Goal: Task Accomplishment & Management: Manage account settings

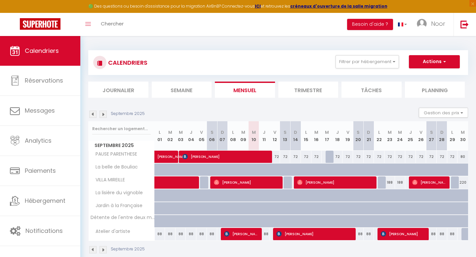
scroll to position [36, 0]
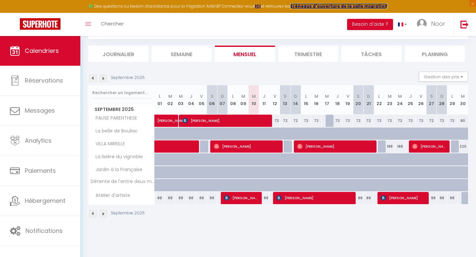
click at [335, 5] on strong "créneaux d'ouverture de la salle migration" at bounding box center [338, 6] width 97 height 6
click at [259, 6] on strong "ICI" at bounding box center [258, 6] width 6 height 6
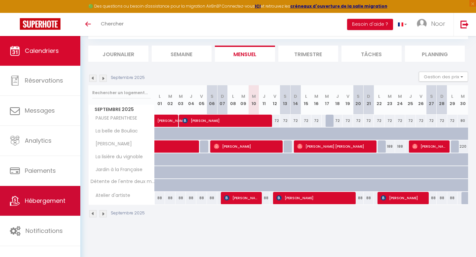
click at [55, 204] on span "Hébergement" at bounding box center [45, 201] width 41 height 8
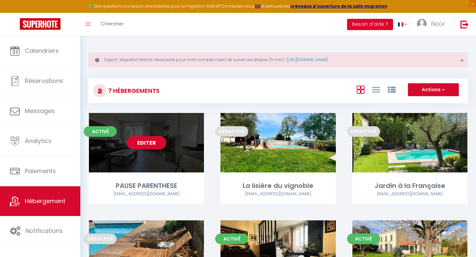
click at [142, 143] on link "Editer" at bounding box center [147, 142] width 40 height 13
select select "3"
select select "2"
select select "1"
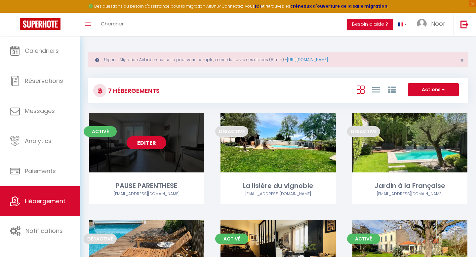
select select
select select "28"
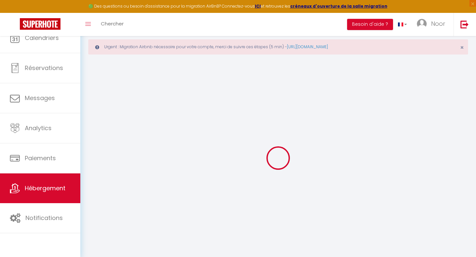
select select
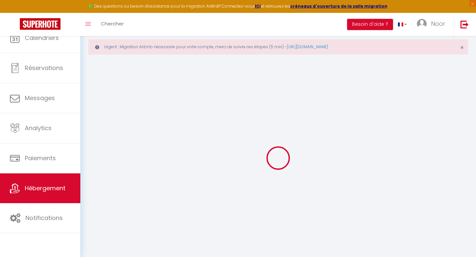
select select
checkbox input "false"
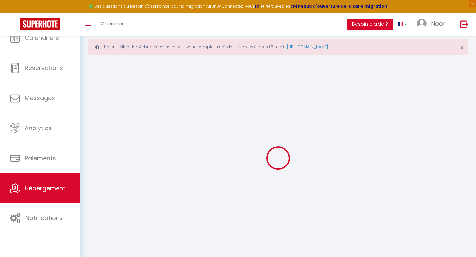
select select
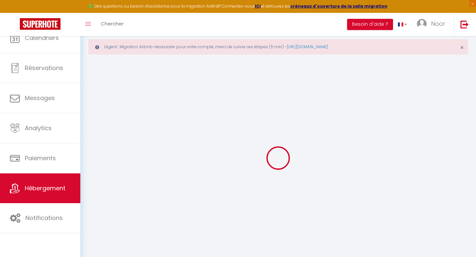
select select
checkbox input "false"
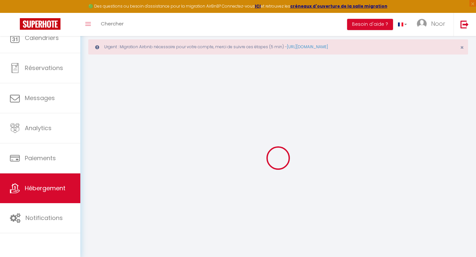
checkbox input "false"
select select
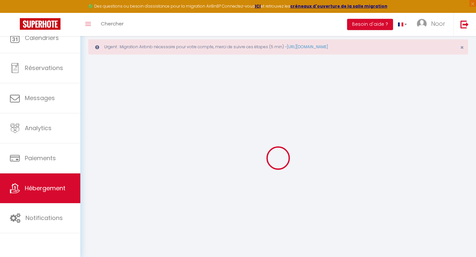
select select
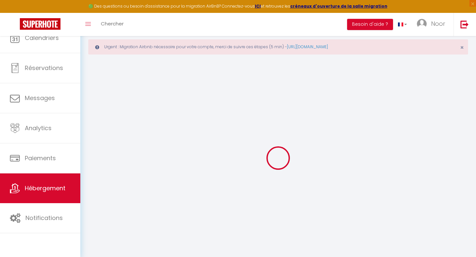
checkbox input "false"
select select
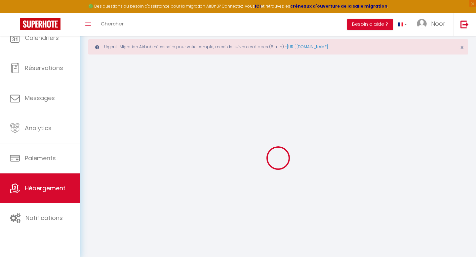
select select
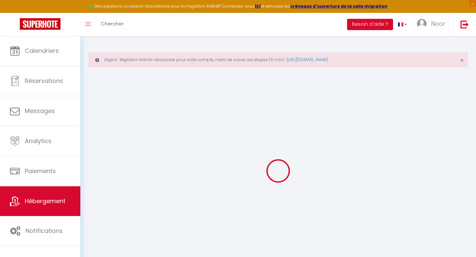
select select
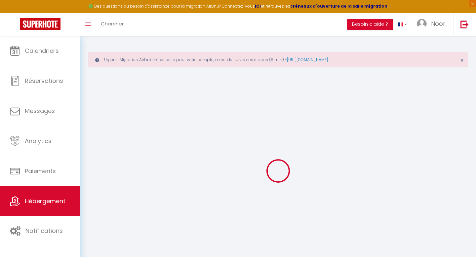
select select
checkbox input "false"
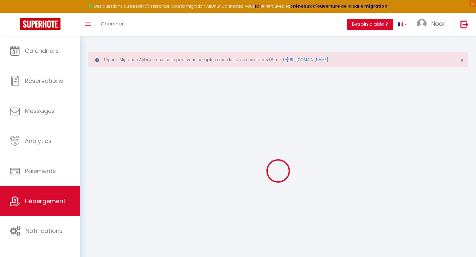
select select
type input "PAUSE PARENTHESE"
type input "[PERSON_NAME]"
type input "CHAVENON"
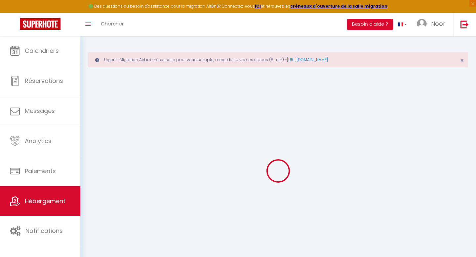
type input "[STREET_ADDRESS][PERSON_NAME]"
type input "LORMONT"
type input "80"
type input "53"
select select
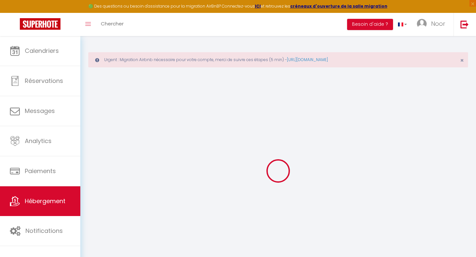
select select
type input "[STREET_ADDRESS][PERSON_NAME]"
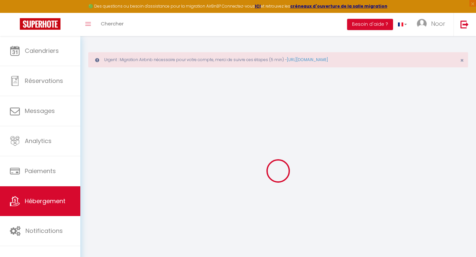
type input "33310"
type input "LORMONT"
type input "[PERSON_NAME][EMAIL_ADDRESS][DOMAIN_NAME]"
select select "7701"
checkbox input "false"
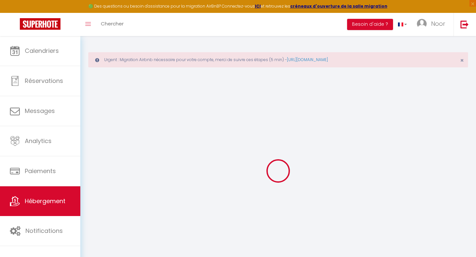
checkbox input "false"
type input "0"
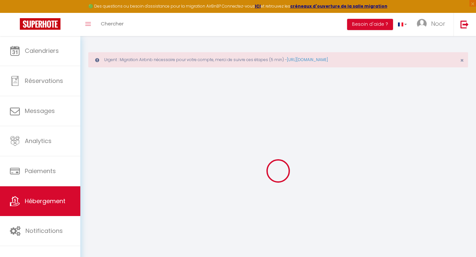
select select
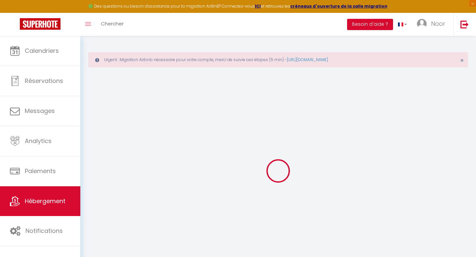
checkbox input "false"
select select
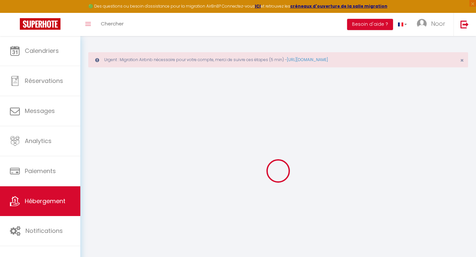
select select
checkbox input "false"
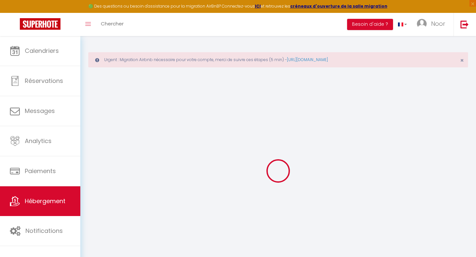
checkbox input "false"
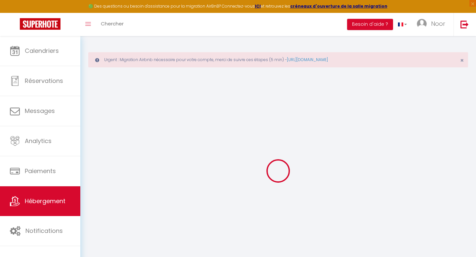
checkbox input "false"
select select "15:00"
select select "23:45"
select select "11:00"
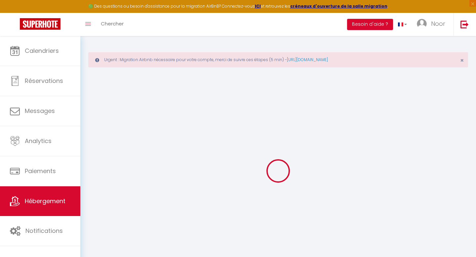
select select "30"
select select "120"
checkbox input "false"
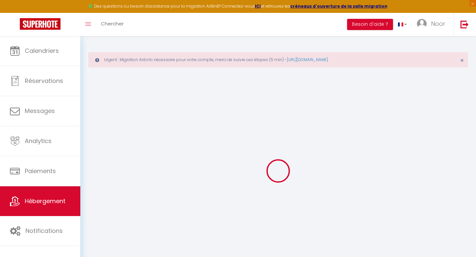
checkbox input "false"
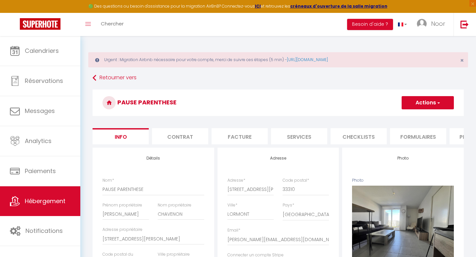
checkbox input "false"
click at [327, 60] on link "[URL][DOMAIN_NAME]" at bounding box center [307, 60] width 41 height 6
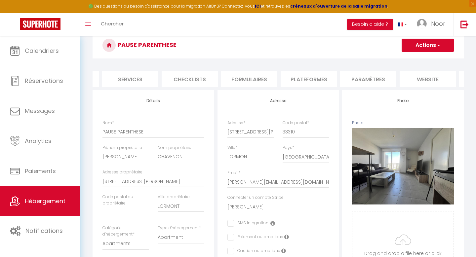
scroll to position [0, 171]
click at [311, 76] on li "Plateformes" at bounding box center [307, 79] width 56 height 16
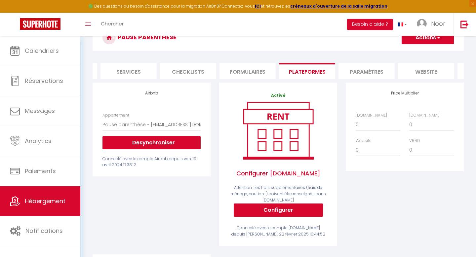
scroll to position [81, 0]
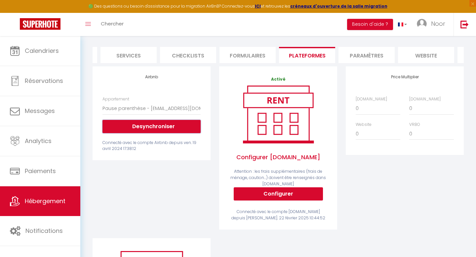
click at [156, 126] on button "Desynchroniser" at bounding box center [152, 126] width 98 height 13
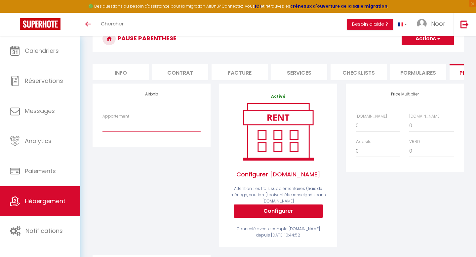
click at [132, 126] on select "Atelier d'artiste - conciergerietheone@gmail.com Jardin à la française - concie…" at bounding box center [152, 125] width 98 height 13
select select "4493-1125875492275571974"
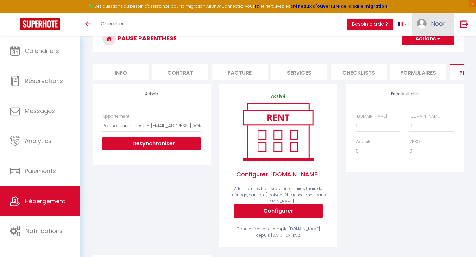
click at [427, 22] on link "Noor" at bounding box center [433, 24] width 42 height 23
click at [421, 47] on link "Paramètres" at bounding box center [427, 45] width 49 height 11
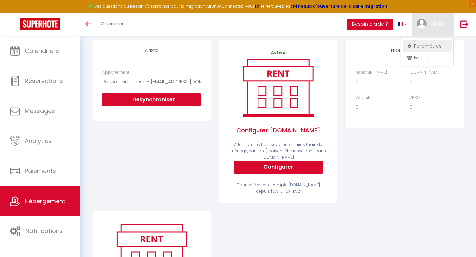
select select "28"
select select "fr"
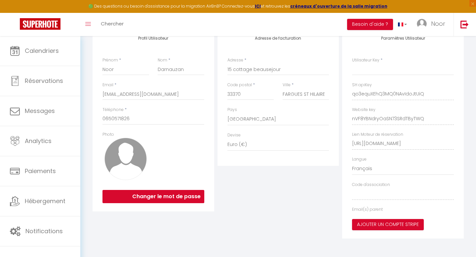
type input "qo3equXEhQ3MQ0NAvIdoJtUiQ"
type input "nVF8YBNdryOaSN73SRdTByTWQ"
type input "[URL][DOMAIN_NAME]"
select select "fr"
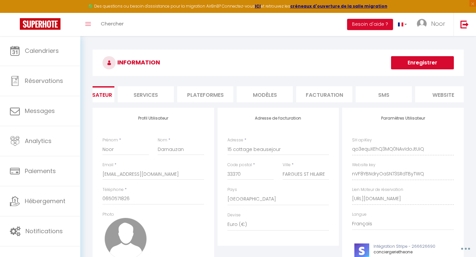
scroll to position [0, 0]
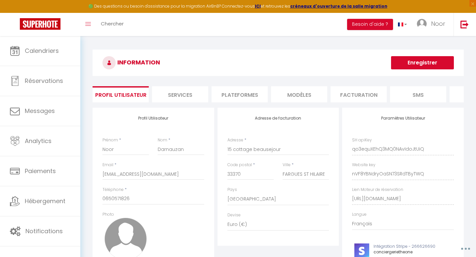
click at [245, 93] on li "Plateformes" at bounding box center [240, 94] width 56 height 16
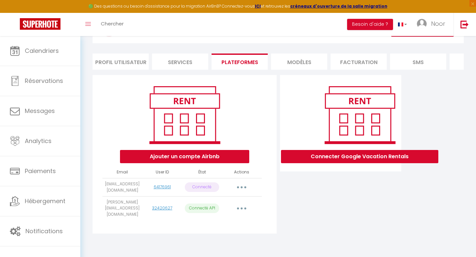
scroll to position [36, 0]
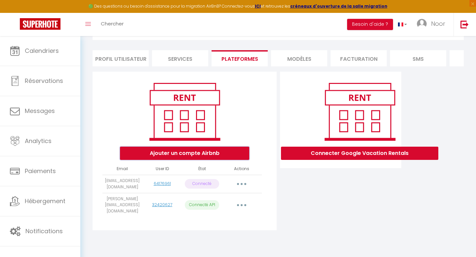
click at [175, 152] on button "Ajouter un compte Airbnb" at bounding box center [184, 153] width 129 height 13
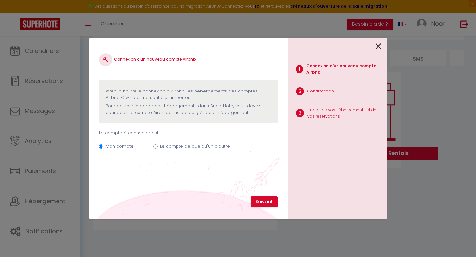
click at [381, 45] on icon at bounding box center [379, 46] width 6 height 10
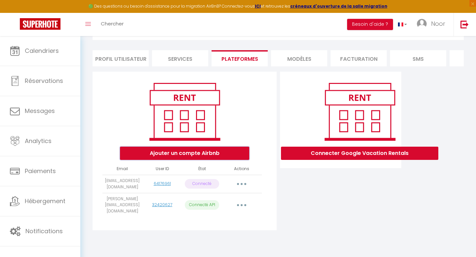
click at [185, 153] on button "Ajouter un compte Airbnb" at bounding box center [184, 153] width 129 height 13
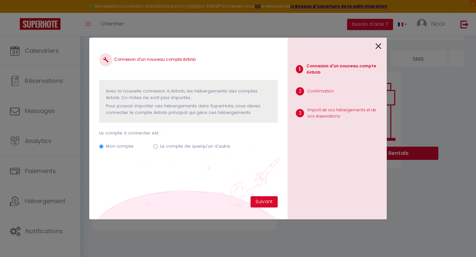
click at [156, 147] on input "Le compte de quelqu'un d'autre" at bounding box center [155, 147] width 4 height 4
radio input "true"
radio input "false"
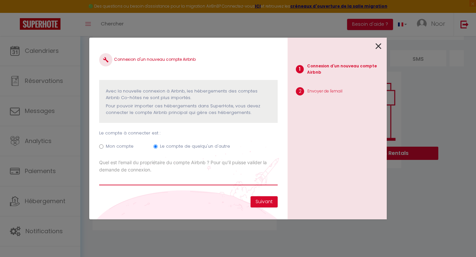
click at [131, 180] on input "Email connexion Airbnb" at bounding box center [188, 180] width 179 height 12
type input "[EMAIL_ADDRESS][DOMAIN_NAME]"
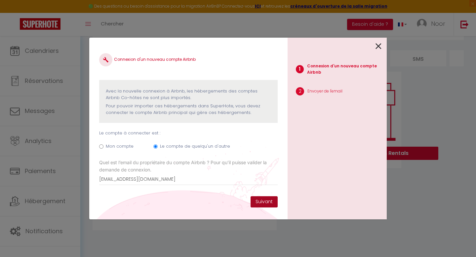
click at [260, 199] on button "Suivant" at bounding box center [264, 201] width 27 height 11
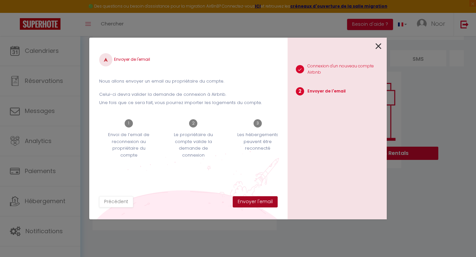
click at [260, 199] on button "Envoyer l'email" at bounding box center [255, 201] width 45 height 11
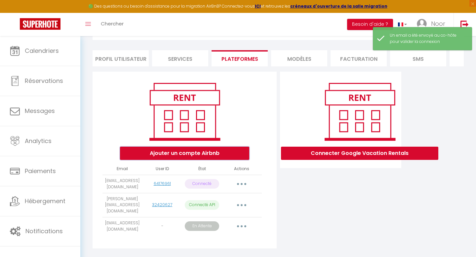
click at [192, 156] on button "Ajouter un compte Airbnb" at bounding box center [184, 153] width 129 height 13
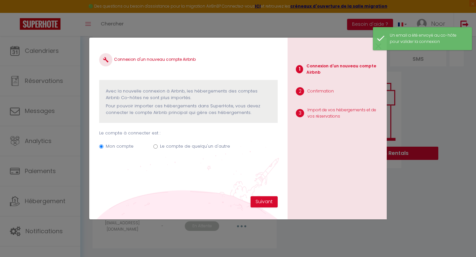
click at [154, 147] on input "Le compte de quelqu'un d'autre" at bounding box center [155, 147] width 4 height 4
radio input "true"
radio input "false"
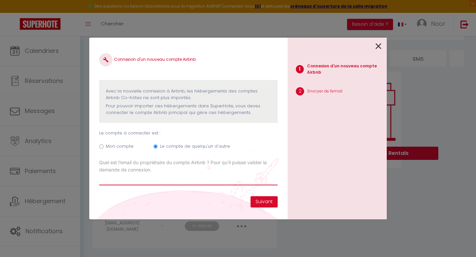
click at [172, 180] on input "Email connexion Airbnb" at bounding box center [188, 180] width 179 height 12
type input "[EMAIL_ADDRESS][DOMAIN_NAME]"
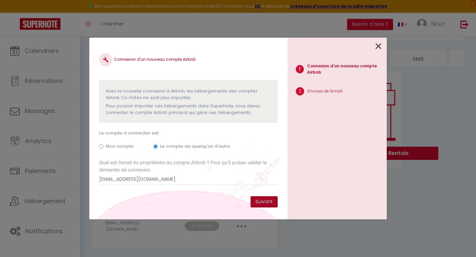
click at [265, 198] on button "Suivant" at bounding box center [264, 201] width 27 height 11
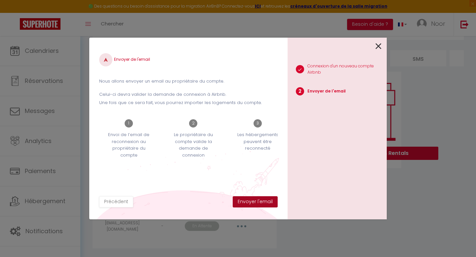
click at [261, 201] on button "Envoyer l'email" at bounding box center [255, 201] width 45 height 11
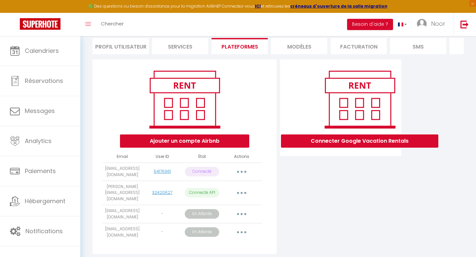
scroll to position [62, 0]
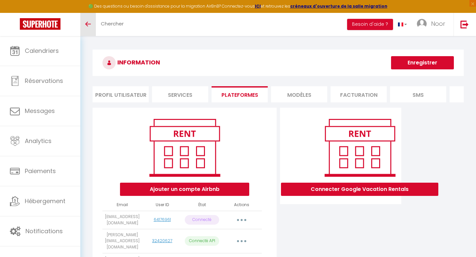
click at [86, 25] on icon "Toggle menubar" at bounding box center [88, 24] width 6 height 4
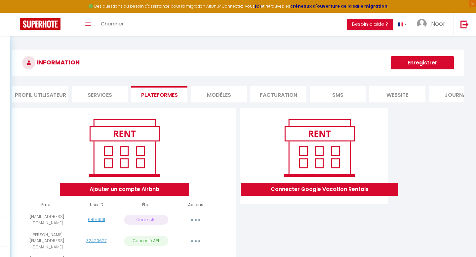
scroll to position [62, 0]
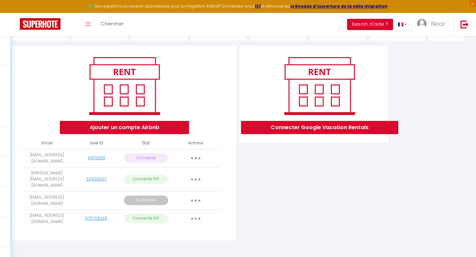
click at [193, 158] on button "button" at bounding box center [196, 158] width 19 height 11
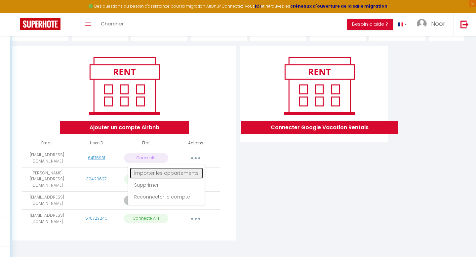
click at [179, 172] on link "Importer les appartements" at bounding box center [166, 173] width 73 height 11
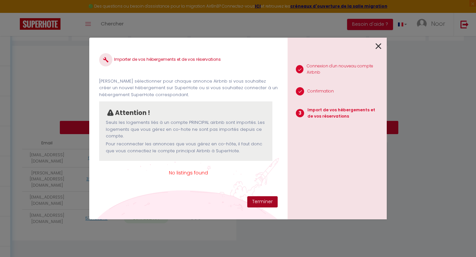
click at [265, 203] on button "Terminer" at bounding box center [262, 201] width 30 height 11
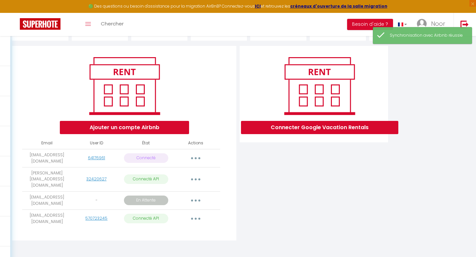
click at [195, 174] on button "button" at bounding box center [196, 179] width 19 height 11
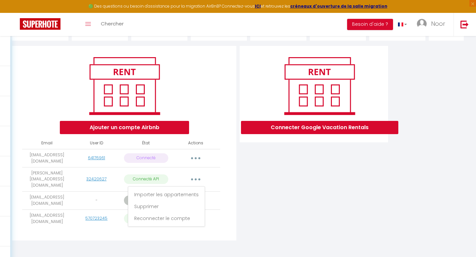
click at [239, 178] on div "Connecter Google Vacation Rentals" at bounding box center [314, 145] width 152 height 199
click at [184, 198] on div "Obtenir le lien de connexion Importer les appartements Supprimer Reconnecter le…" at bounding box center [196, 200] width 44 height 11
click at [192, 198] on button "button" at bounding box center [196, 200] width 19 height 11
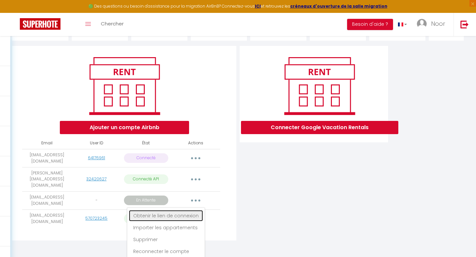
click at [179, 212] on link "Obtenir le lien de connexion" at bounding box center [166, 215] width 74 height 11
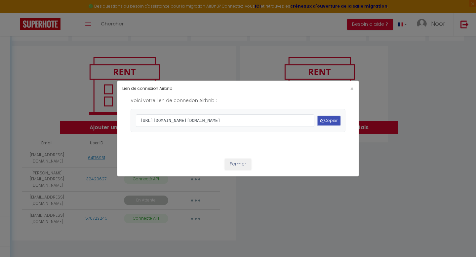
click at [324, 123] on button "Copier" at bounding box center [329, 120] width 22 height 9
click at [353, 85] on span "×" at bounding box center [352, 89] width 4 height 8
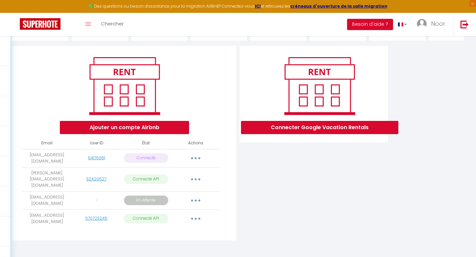
scroll to position [0, 0]
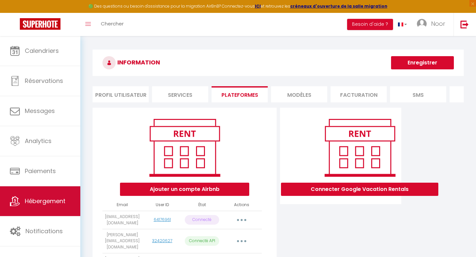
click at [28, 195] on link "Hébergement" at bounding box center [40, 202] width 80 height 30
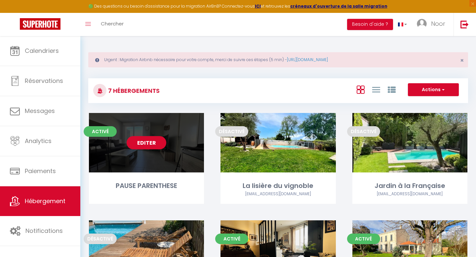
click at [146, 141] on link "Editer" at bounding box center [147, 142] width 40 height 13
select select "3"
select select "2"
select select "1"
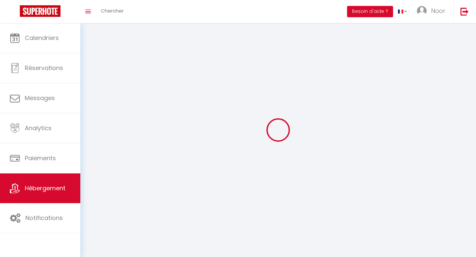
select select
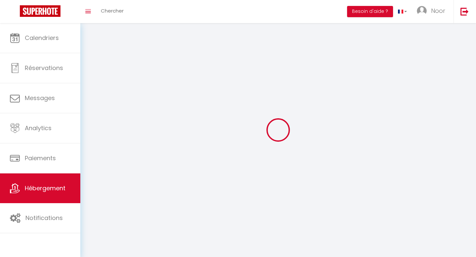
checkbox input "false"
select select
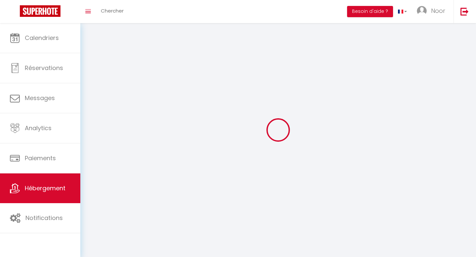
select select
select select "1"
select select
select select "28"
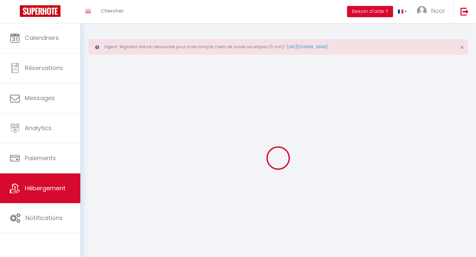
select select
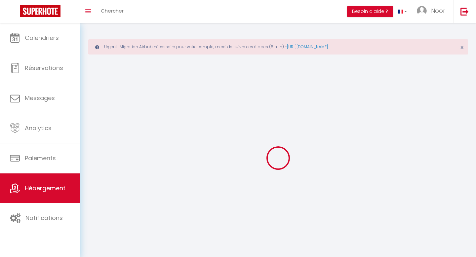
select select
checkbox input "false"
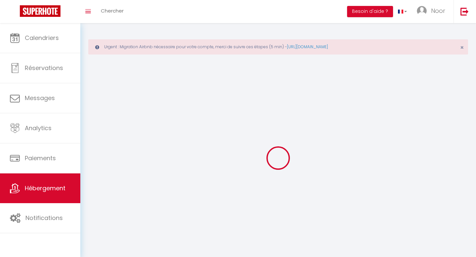
select select
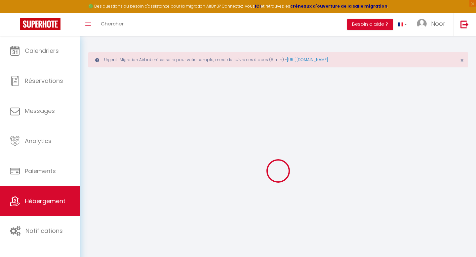
select select
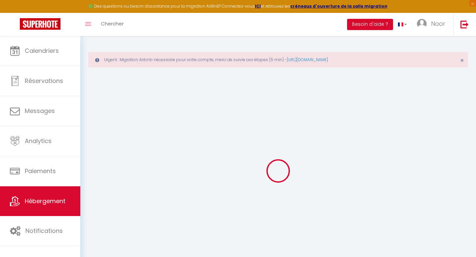
select select
checkbox input "false"
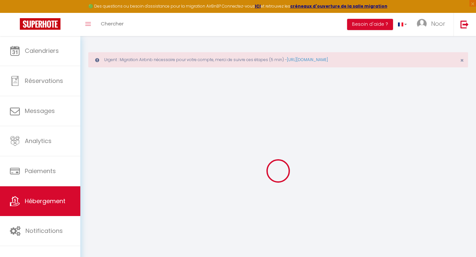
select select
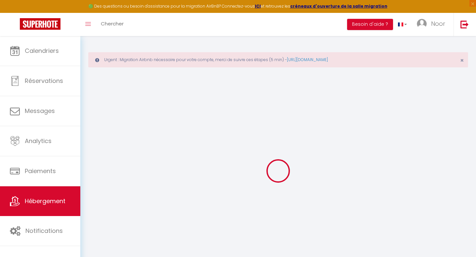
select select
checkbox input "false"
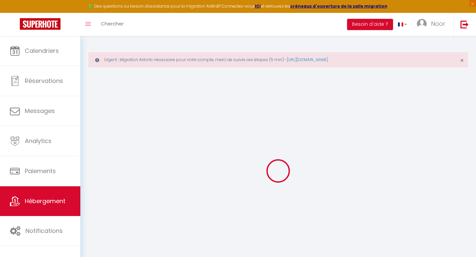
checkbox input "false"
select select
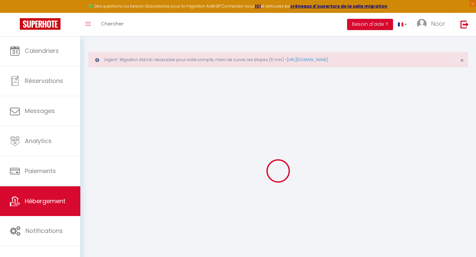
select select
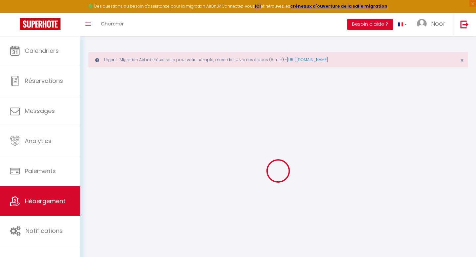
checkbox input "false"
select select
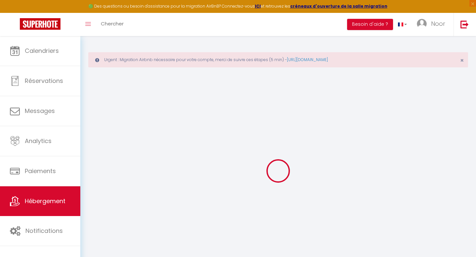
select select
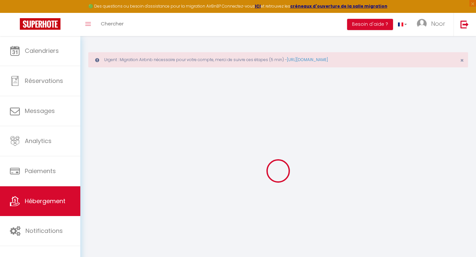
select select
checkbox input "false"
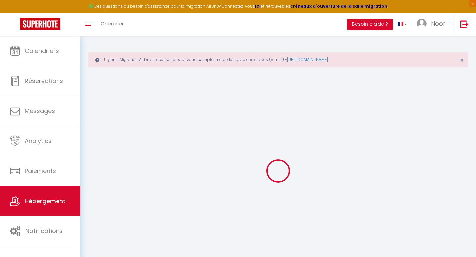
checkbox input "false"
select select
type input "PAUSE PARENTHESE"
type input "[PERSON_NAME]"
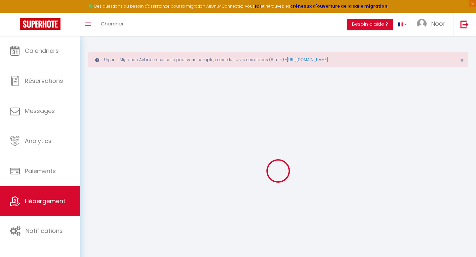
type input "CHAVENON"
type input "[STREET_ADDRESS][PERSON_NAME]"
type input "LORMONT"
type input "80"
type input "53"
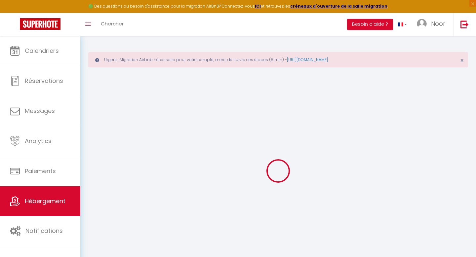
select select
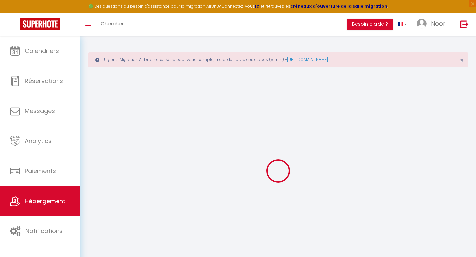
type input "[STREET_ADDRESS][PERSON_NAME]"
type input "33310"
type input "LORMONT"
type input "[PERSON_NAME][EMAIL_ADDRESS][DOMAIN_NAME]"
select select "7701"
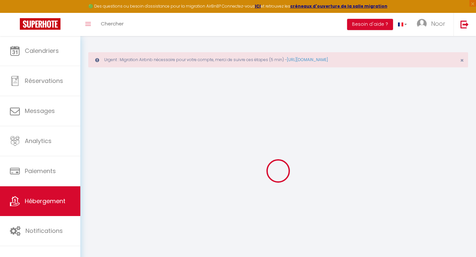
checkbox input "false"
type input "0"
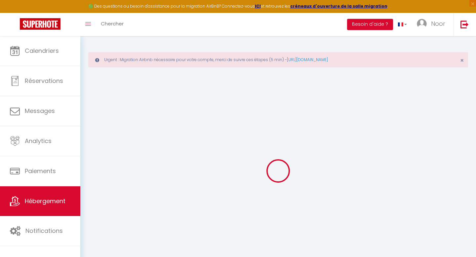
type input "0"
select select
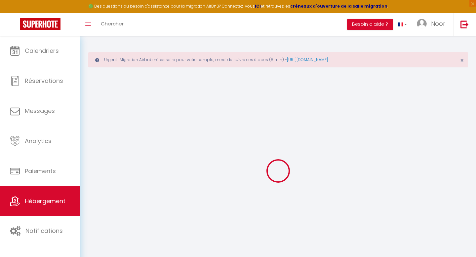
select select
checkbox input "false"
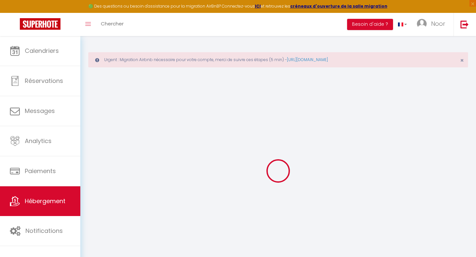
select select
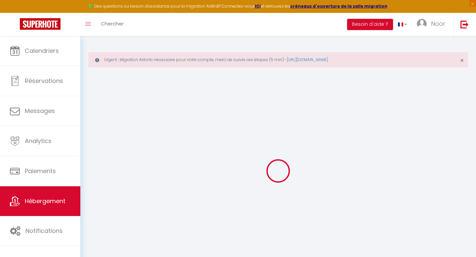
checkbox input "false"
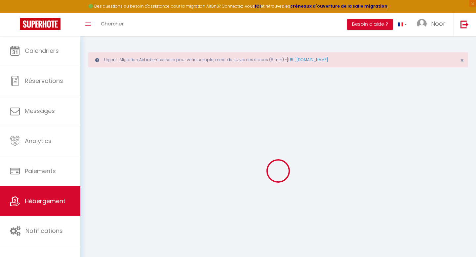
checkbox input "false"
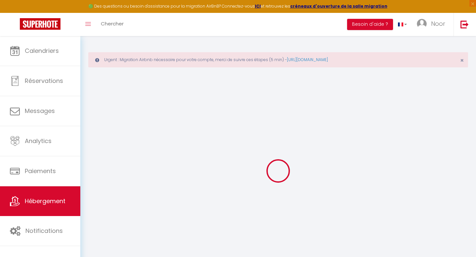
checkbox input "false"
select select "15:00"
select select "23:45"
select select "11:00"
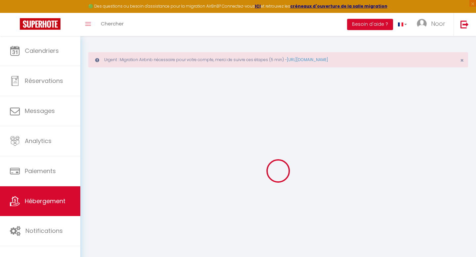
select select "30"
select select "120"
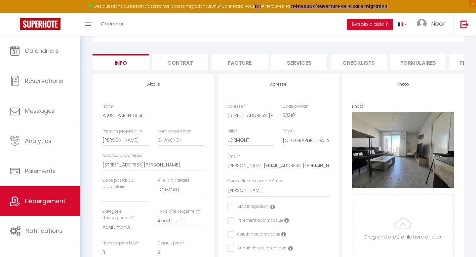
scroll to position [72, 0]
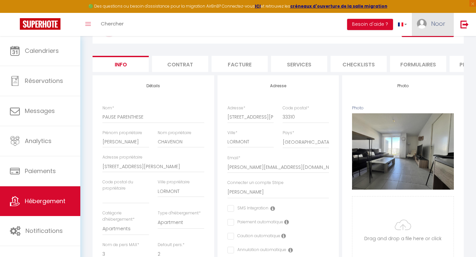
click at [438, 23] on span "Noor" at bounding box center [438, 24] width 14 height 8
click at [422, 45] on link "Paramètres" at bounding box center [427, 45] width 49 height 11
select select "fr"
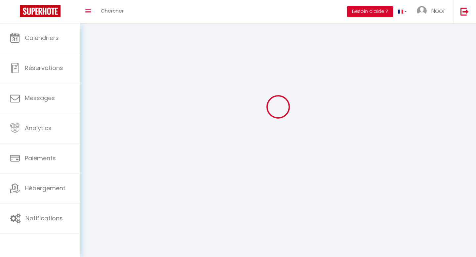
type input "Noor"
type input "Darnauzan"
type input "0650571826"
type input "15 cottage beausejour"
type input "33370"
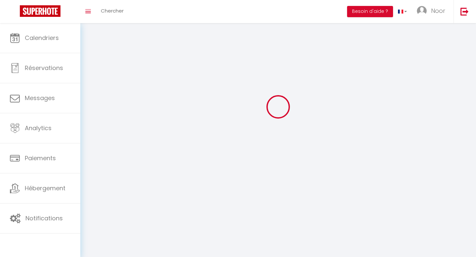
type input "FARGUES ST HILAIRE"
type input "qo3equXEhQ3MQ0NAvIdoJtUiQ"
type input "nVF8YBNdryOaSN73SRdTByTWQ"
type input "[URL][DOMAIN_NAME]"
type input "qo3equXEhQ3MQ0NAvIdoJtUiQ"
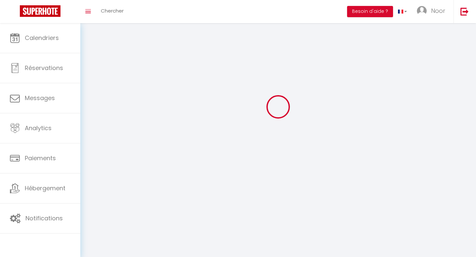
type input "nVF8YBNdryOaSN73SRdTByTWQ"
type input "[URL][DOMAIN_NAME]"
select select "28"
select select "fr"
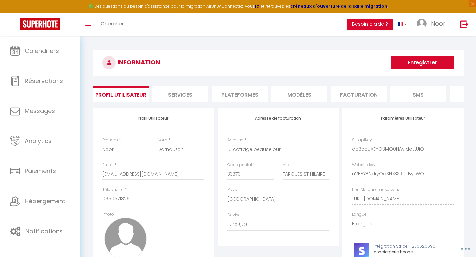
click at [252, 97] on li "Plateformes" at bounding box center [240, 94] width 56 height 16
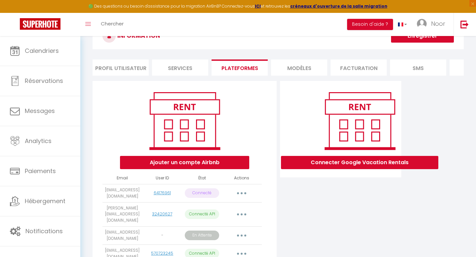
scroll to position [62, 0]
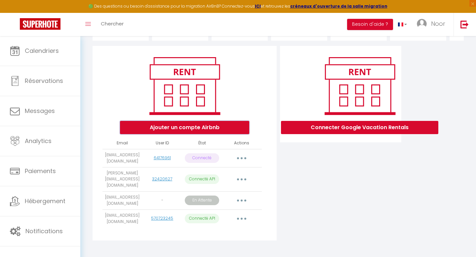
click at [192, 130] on button "Ajouter un compte Airbnb" at bounding box center [184, 127] width 129 height 13
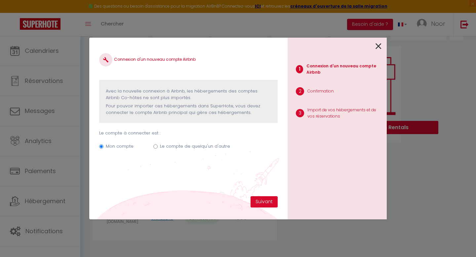
click at [163, 149] on label "Le compte de quelqu'un d'autre" at bounding box center [195, 146] width 70 height 7
click at [158, 149] on input "Le compte de quelqu'un d'autre" at bounding box center [155, 147] width 4 height 4
radio input "true"
radio input "false"
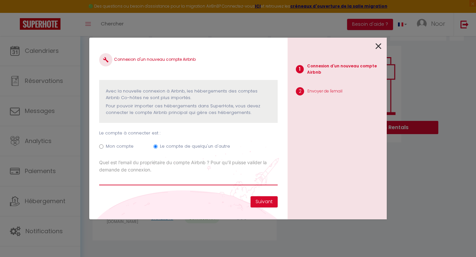
click at [194, 179] on input "Email connexion Airbnb" at bounding box center [188, 180] width 179 height 12
type input "[PERSON_NAME].chavenon"
click at [379, 45] on icon at bounding box center [379, 46] width 6 height 10
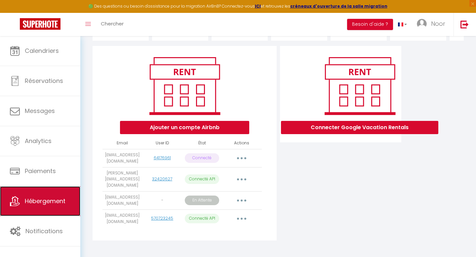
click at [44, 200] on span "Hébergement" at bounding box center [45, 201] width 41 height 8
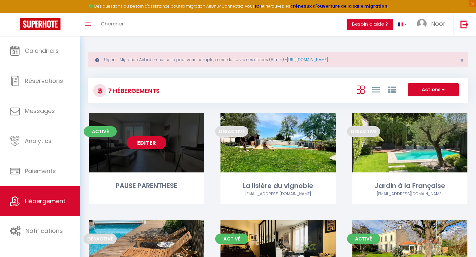
click at [156, 147] on link "Editer" at bounding box center [147, 142] width 40 height 13
select select "3"
select select "2"
select select "1"
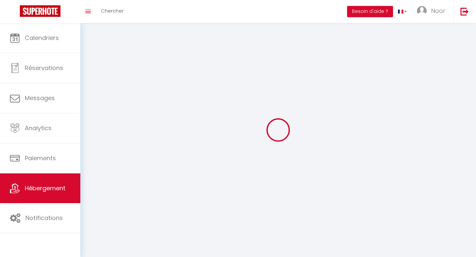
select select
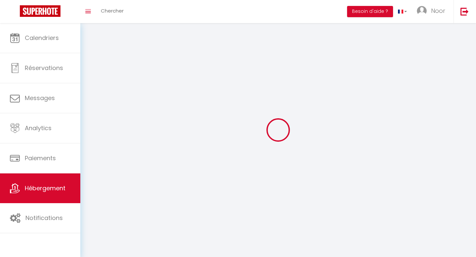
checkbox input "false"
select select
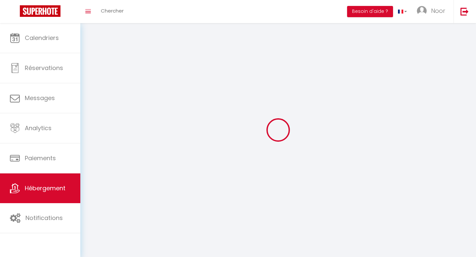
select select
select select "1"
select select
select select "28"
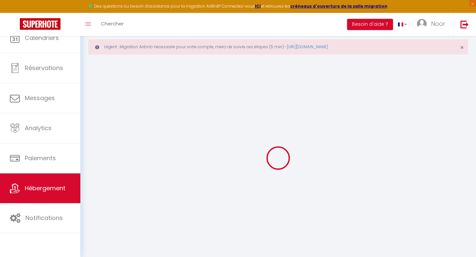
select select
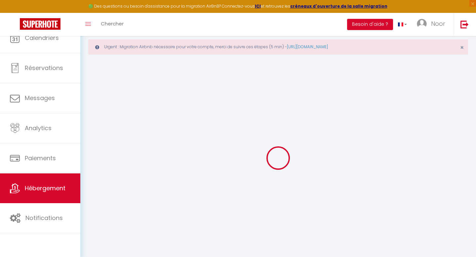
select select
checkbox input "false"
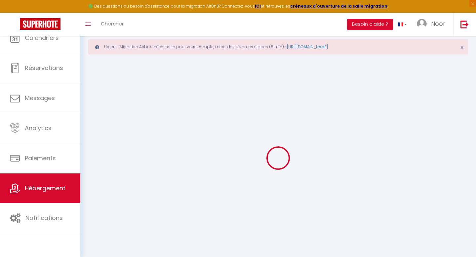
select select
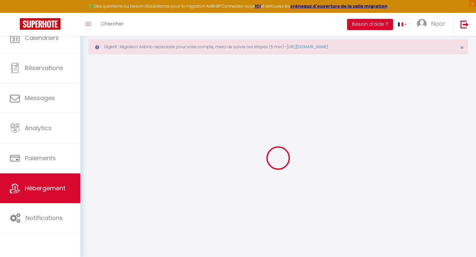
select select
checkbox input "false"
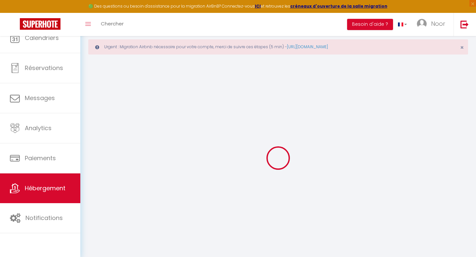
checkbox input "false"
select select
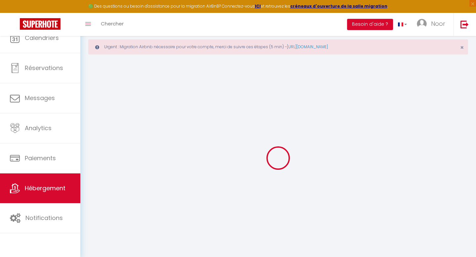
select select
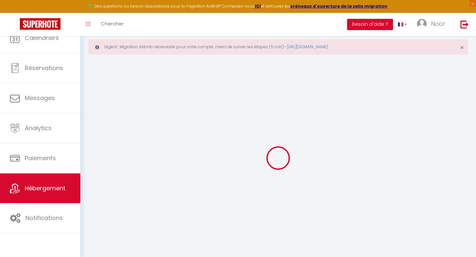
checkbox input "false"
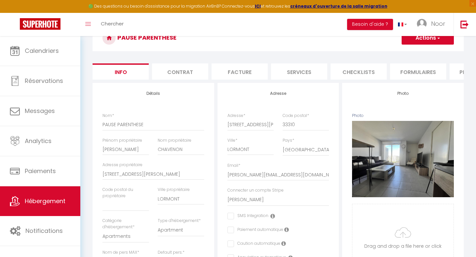
scroll to position [69, 0]
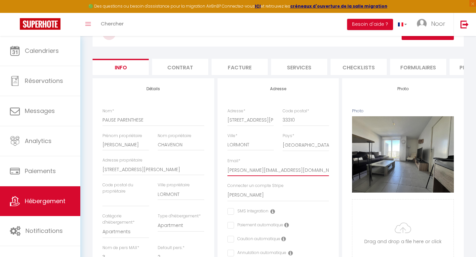
click at [299, 172] on input "[PERSON_NAME][EMAIL_ADDRESS][DOMAIN_NAME]" at bounding box center [279, 170] width 102 height 12
drag, startPoint x: 299, startPoint y: 172, endPoint x: 222, endPoint y: 174, distance: 77.4
click at [222, 174] on div "Adresse Adresse * [STREET_ADDRESS][PERSON_NAME] [GEOGRAPHIC_DATA] [GEOGRAPHIC_D…" at bounding box center [279, 240] width 122 height 325
drag, startPoint x: 295, startPoint y: 172, endPoint x: 225, endPoint y: 168, distance: 70.2
click at [225, 168] on div "Email * [PERSON_NAME][EMAIL_ADDRESS][DOMAIN_NAME]" at bounding box center [278, 170] width 110 height 25
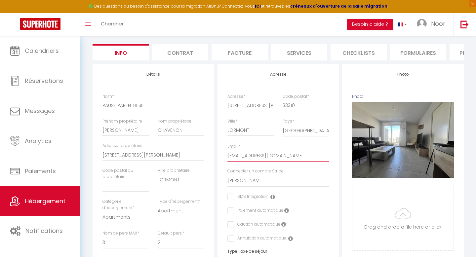
scroll to position [0, 0]
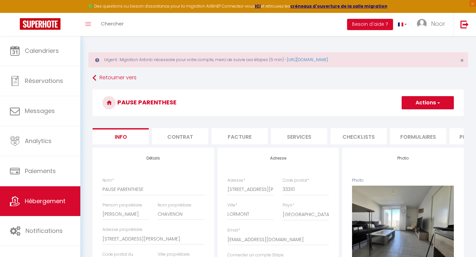
click at [433, 104] on button "Actions" at bounding box center [428, 102] width 52 height 13
click at [409, 116] on input "Enregistrer" at bounding box center [402, 117] width 24 height 7
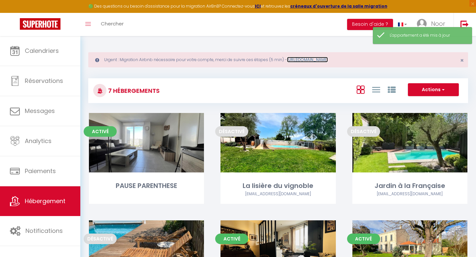
click at [328, 59] on link "[URL][DOMAIN_NAME]" at bounding box center [307, 60] width 41 height 6
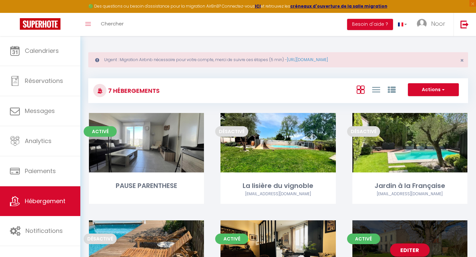
click at [378, 234] on div "Editer" at bounding box center [410, 251] width 115 height 60
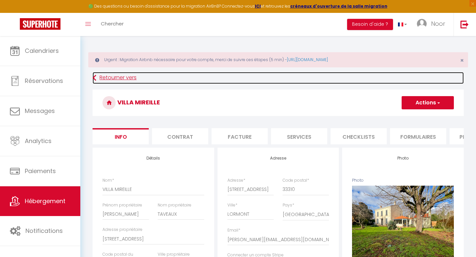
click at [113, 80] on link "Retourner vers" at bounding box center [278, 78] width 371 height 12
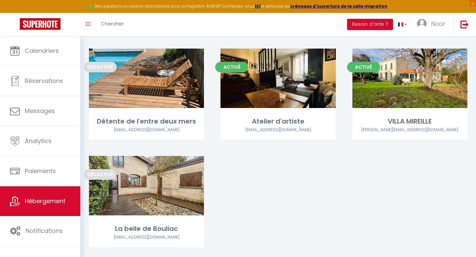
scroll to position [186, 0]
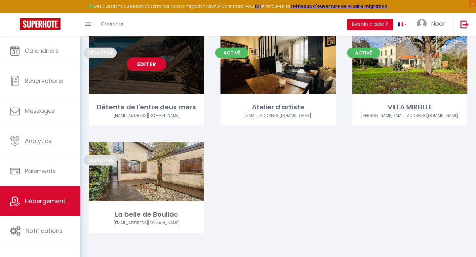
click at [146, 58] on link "Editer" at bounding box center [147, 64] width 40 height 13
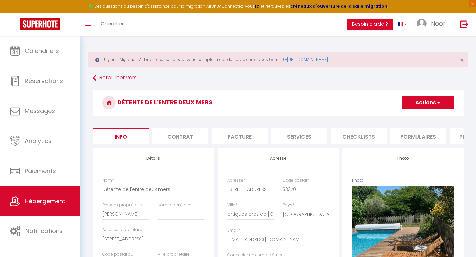
click at [426, 106] on button "Actions" at bounding box center [428, 102] width 52 height 13
click at [408, 134] on link "Supprimer" at bounding box center [418, 134] width 71 height 9
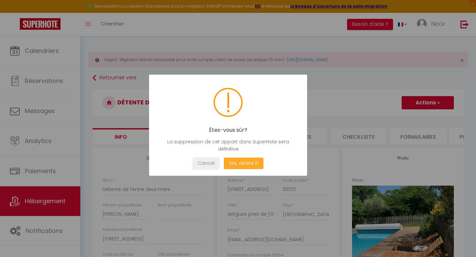
click at [240, 163] on button "Yes, delete it!" at bounding box center [244, 164] width 40 height 12
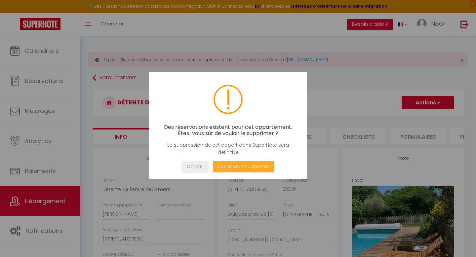
click at [240, 163] on button "Oui, je veux supprimer" at bounding box center [244, 167] width 62 height 12
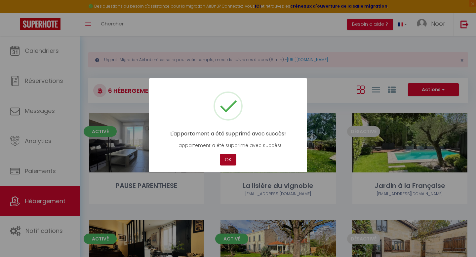
click at [227, 162] on button "OK" at bounding box center [228, 160] width 17 height 12
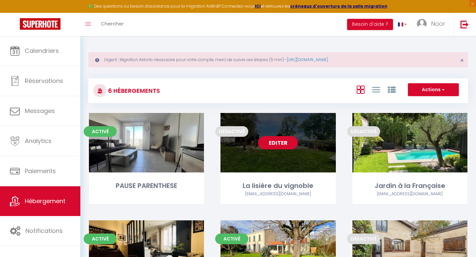
click at [282, 144] on link "Editer" at bounding box center [278, 142] width 40 height 13
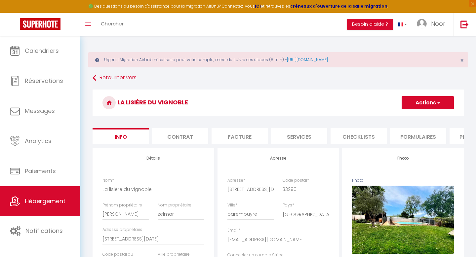
click at [424, 102] on button "Actions" at bounding box center [428, 102] width 52 height 13
click at [402, 134] on link "Supprimer" at bounding box center [418, 134] width 71 height 9
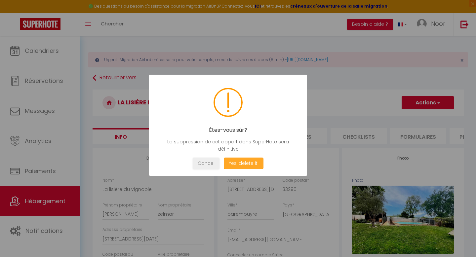
click at [245, 161] on button "Yes, delete it!" at bounding box center [244, 164] width 40 height 12
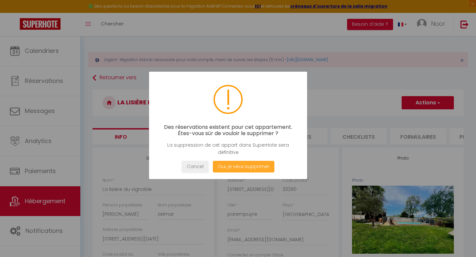
click at [235, 168] on button "Oui, je veux supprimer" at bounding box center [244, 167] width 62 height 12
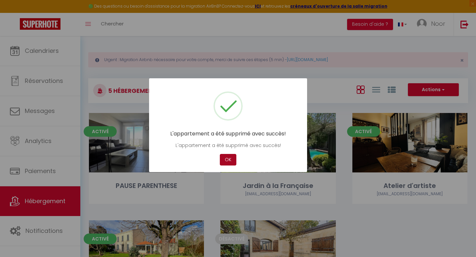
click at [229, 161] on button "OK" at bounding box center [228, 160] width 17 height 12
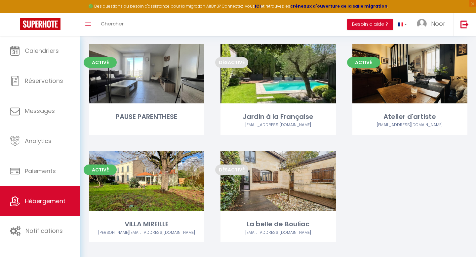
scroll to position [73, 0]
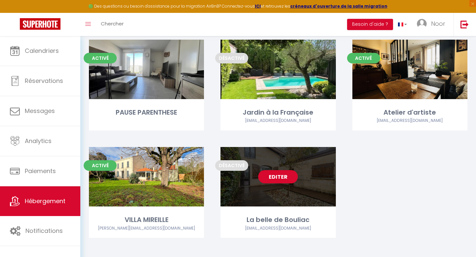
click at [276, 177] on link "Editer" at bounding box center [278, 176] width 40 height 13
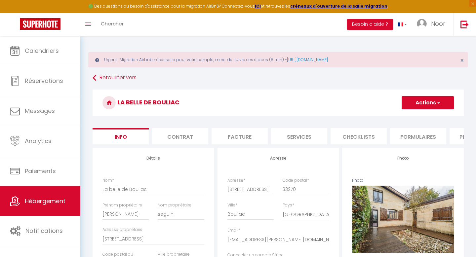
click at [425, 100] on button "Actions" at bounding box center [428, 102] width 52 height 13
click at [406, 133] on link "Supprimer" at bounding box center [418, 134] width 71 height 9
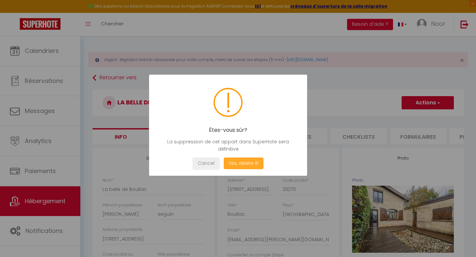
click at [243, 163] on button "Yes, delete it!" at bounding box center [244, 164] width 40 height 12
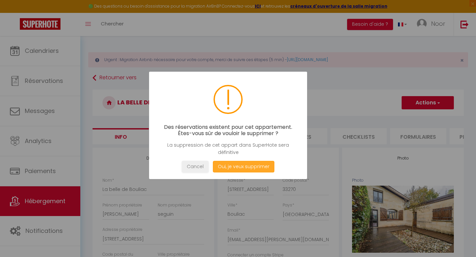
click at [243, 163] on button "Oui, je veux supprimer" at bounding box center [244, 167] width 62 height 12
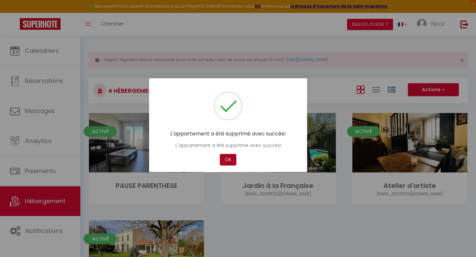
click at [225, 159] on button "OK" at bounding box center [228, 160] width 17 height 12
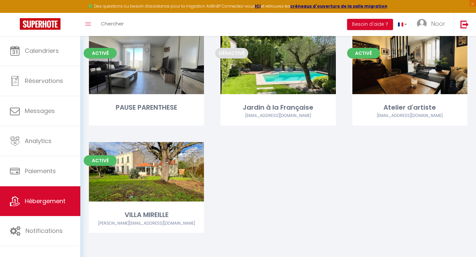
scroll to position [79, 0]
